Goal: Task Accomplishment & Management: Use online tool/utility

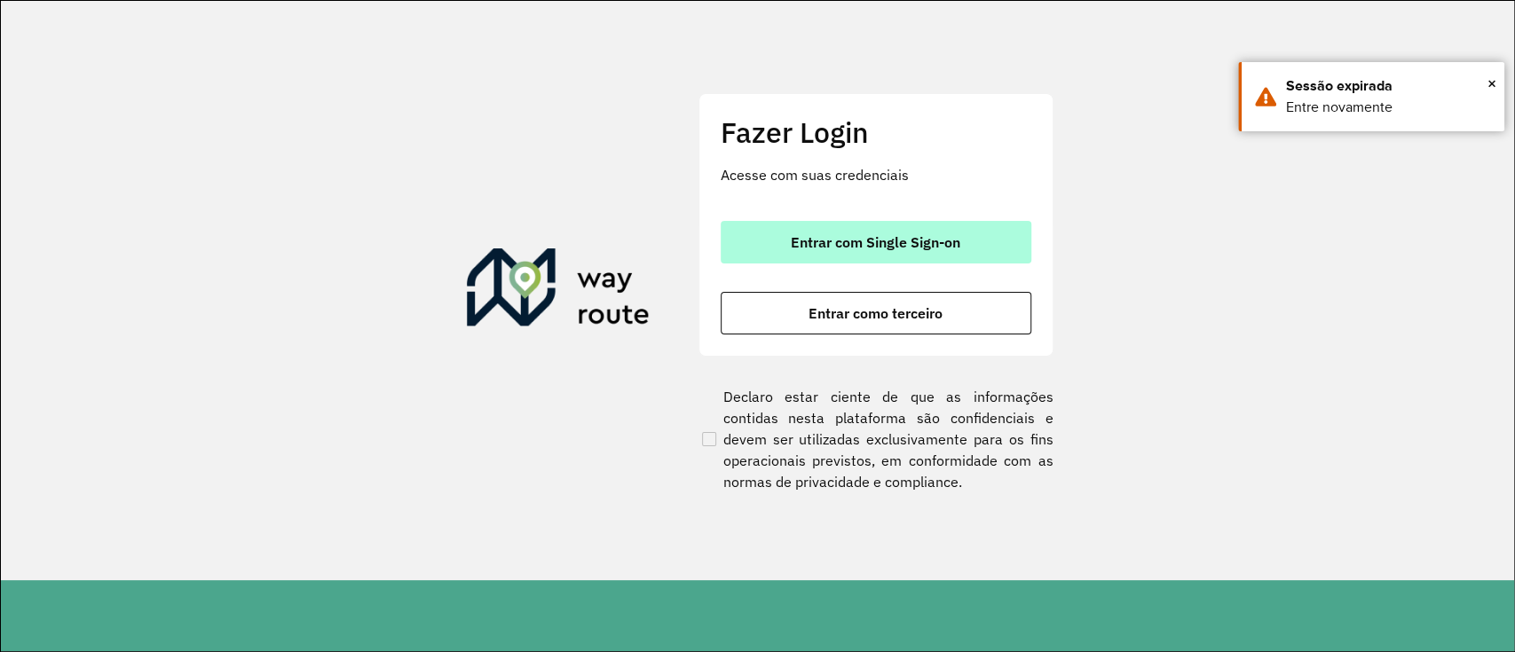
click at [840, 237] on span "Entrar com Single Sign-on" at bounding box center [876, 242] width 170 height 14
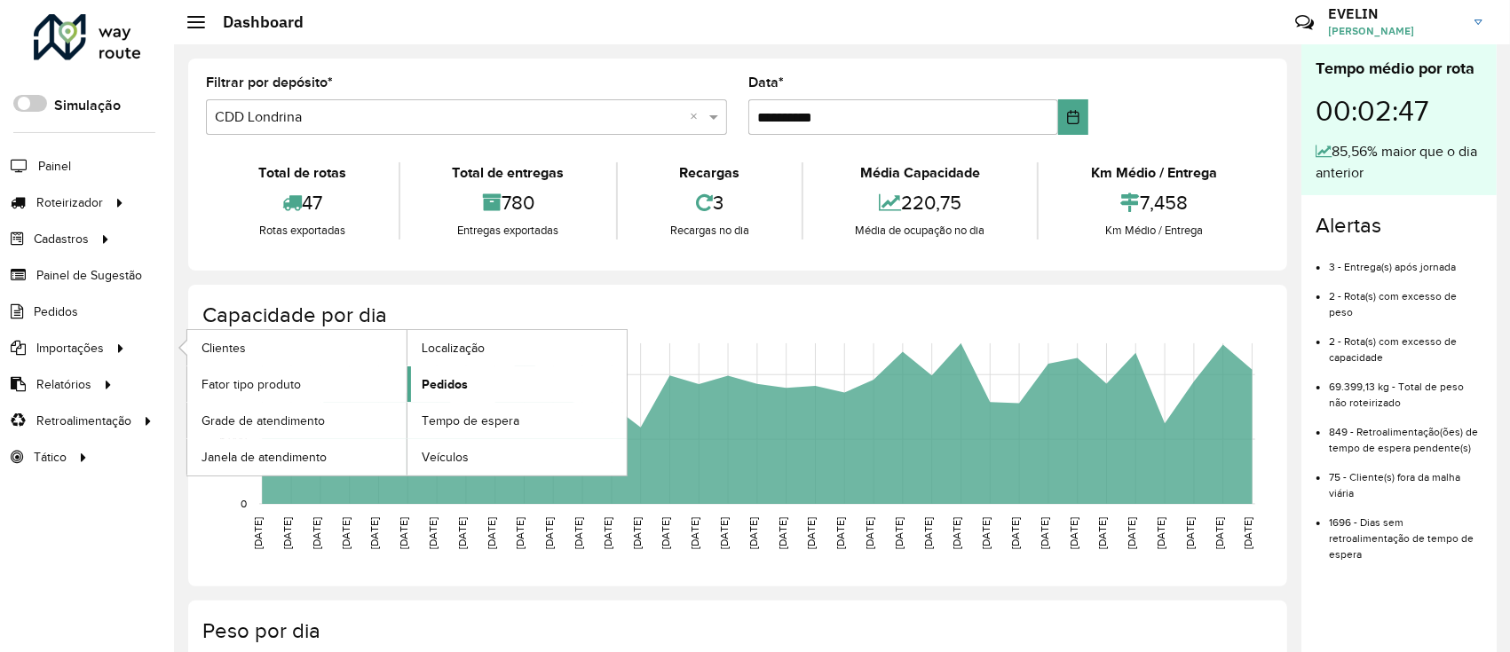
click at [427, 384] on span "Pedidos" at bounding box center [445, 384] width 46 height 19
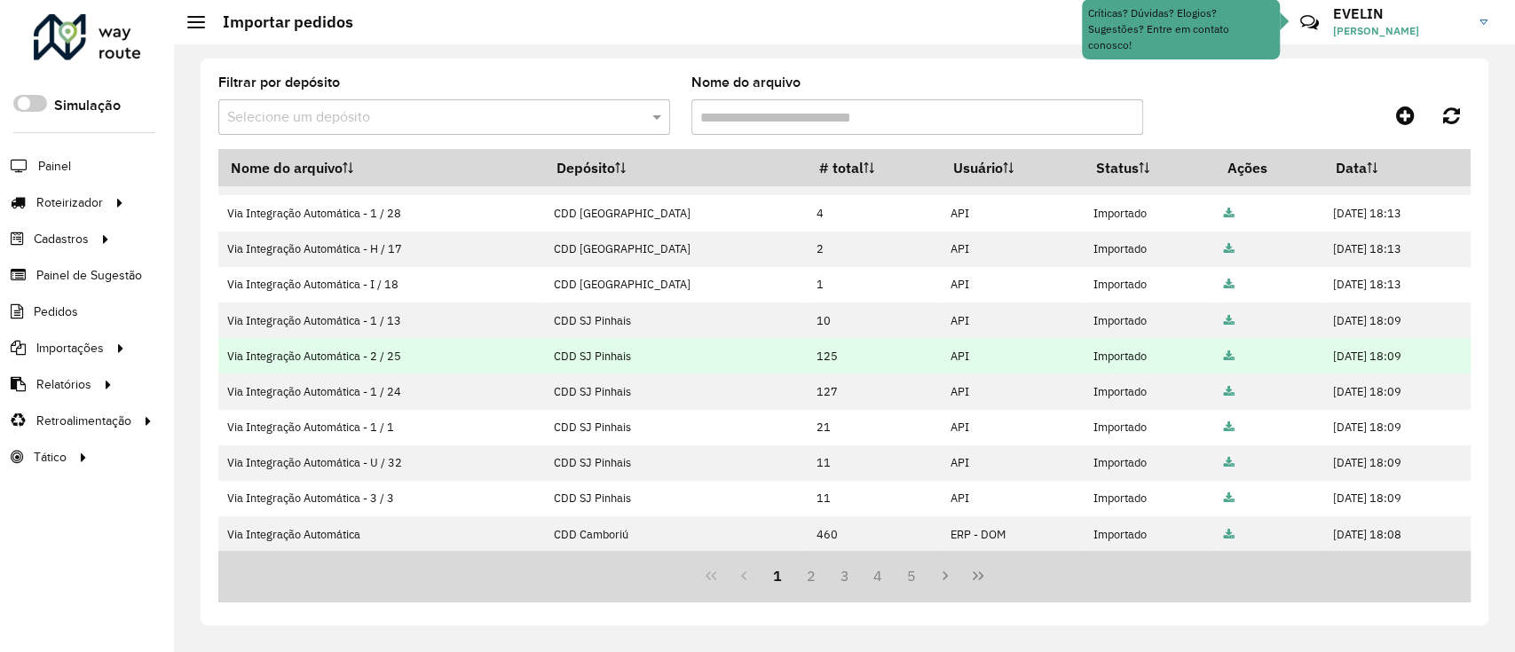
scroll to position [348, 0]
